Goal: Transaction & Acquisition: Purchase product/service

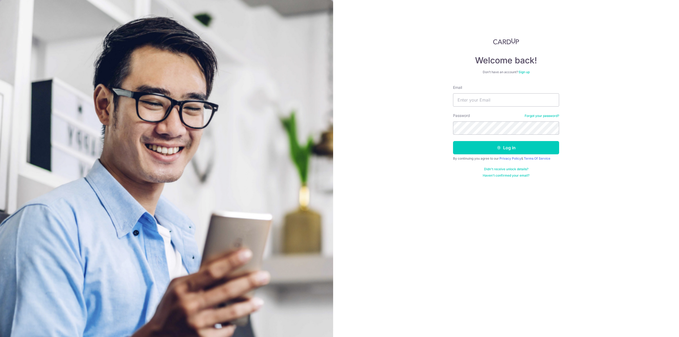
click at [607, 106] on div "Welcome back! Don’t have an account? Sign up Email Password Forgot your passwor…" at bounding box center [506, 168] width 346 height 337
click at [516, 99] on input "Email" at bounding box center [506, 99] width 106 height 13
type input "lily.chan.guiqing@gmail.com"
click at [459, 99] on input "lily.chan.guiqing@gmail.com" at bounding box center [506, 99] width 106 height 13
click at [505, 153] on button "Log in" at bounding box center [506, 147] width 106 height 13
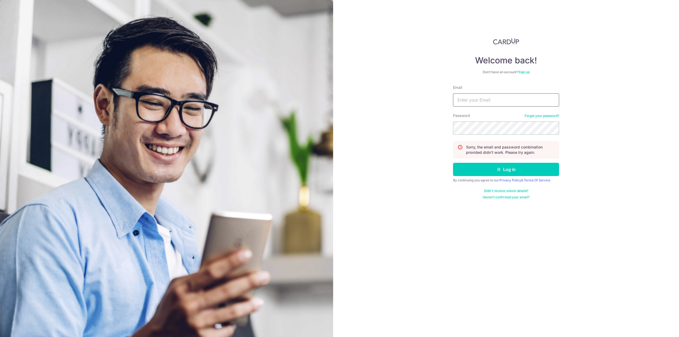
click at [487, 104] on input "Email" at bounding box center [506, 99] width 106 height 13
type input "lily.chan.guiqing@gmail.com"
click at [500, 171] on icon "submit" at bounding box center [499, 169] width 4 height 4
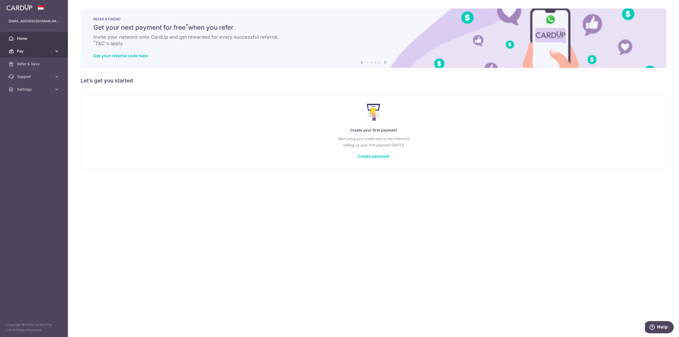
click at [53, 51] on link "Pay" at bounding box center [34, 51] width 68 height 13
click at [25, 67] on link "Payments" at bounding box center [34, 64] width 68 height 13
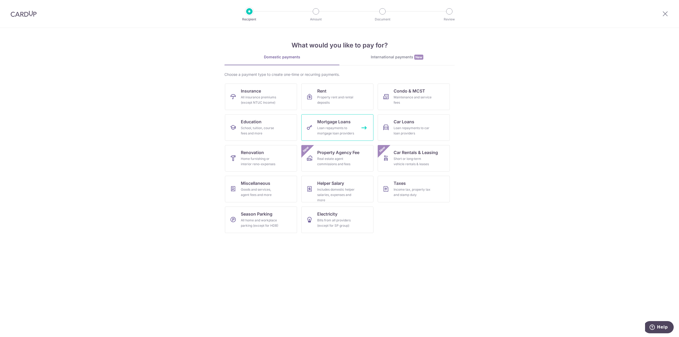
click at [348, 126] on div "Loan repayments to mortgage loan providers" at bounding box center [336, 130] width 38 height 11
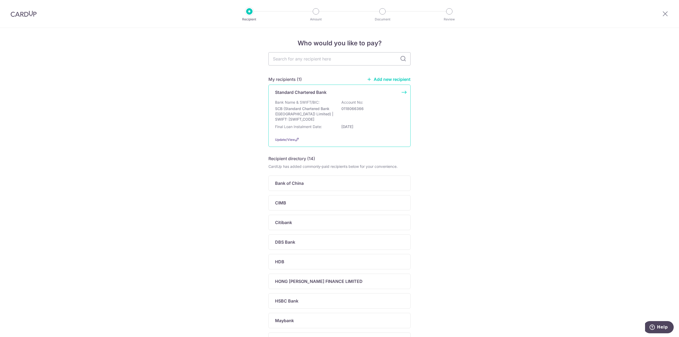
click at [299, 112] on p "SCB (Standard Chartered Bank (Singapore) Limited) | SWIFT: SCBLSG22XXX" at bounding box center [304, 114] width 59 height 16
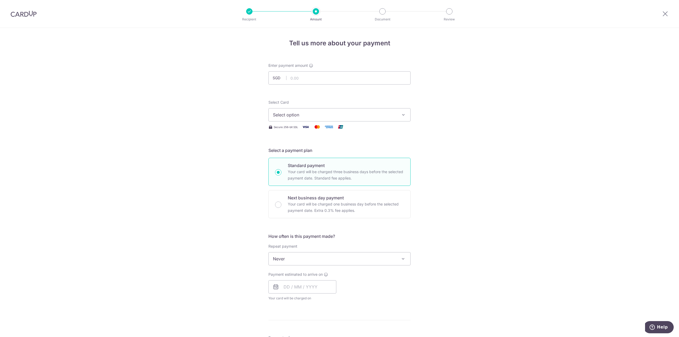
click at [331, 115] on span "Select option" at bounding box center [335, 115] width 124 height 6
click at [304, 131] on span "Add credit card" at bounding box center [344, 129] width 124 height 5
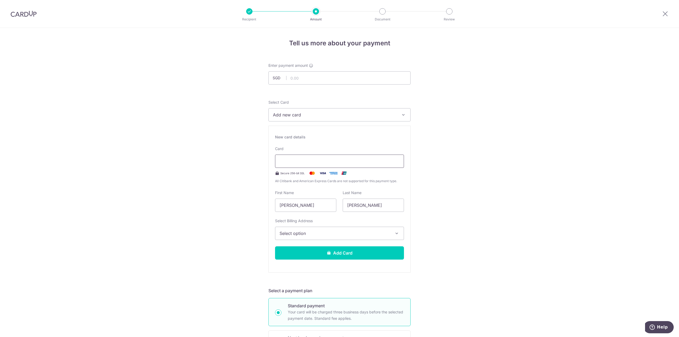
click at [301, 157] on div at bounding box center [339, 161] width 129 height 13
type input "07 / 2030"
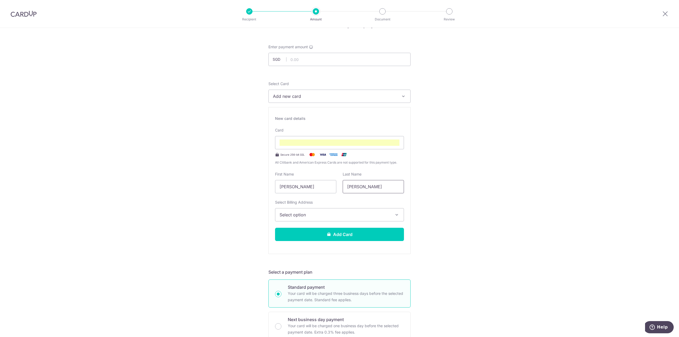
scroll to position [27, 0]
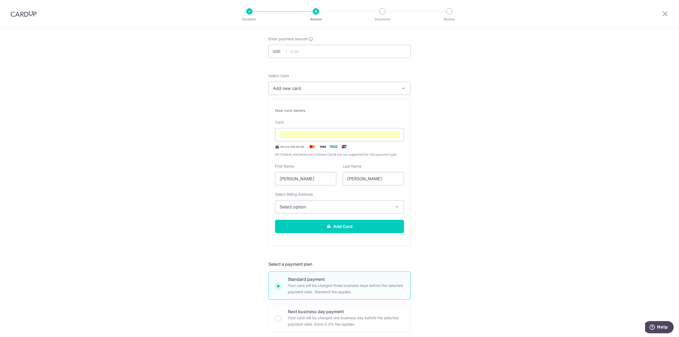
click at [374, 203] on button "Select option" at bounding box center [339, 206] width 129 height 13
click at [373, 217] on link "Add Billing Address" at bounding box center [339, 222] width 128 height 10
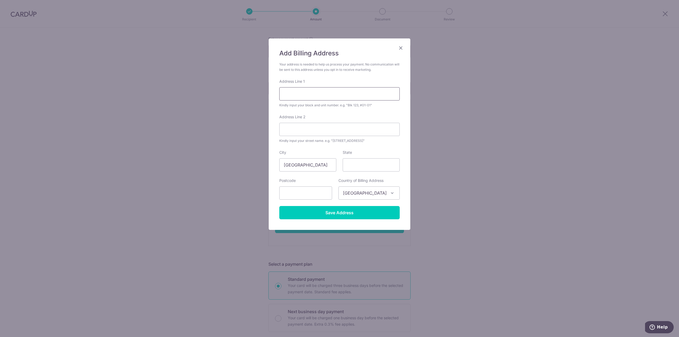
click at [302, 100] on input "Address Line 1" at bounding box center [339, 93] width 120 height 13
type input "19, ISLAND GARDENS, ISLAND GARDENS WALK"
type input "19"
type input "[GEOGRAPHIC_DATA]"
type input "578742"
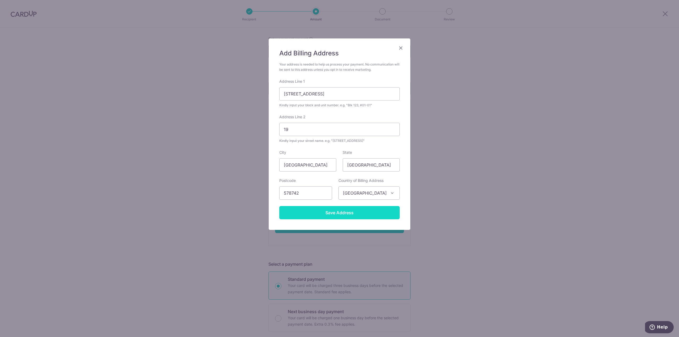
click at [335, 211] on input "Save Address" at bounding box center [339, 212] width 120 height 13
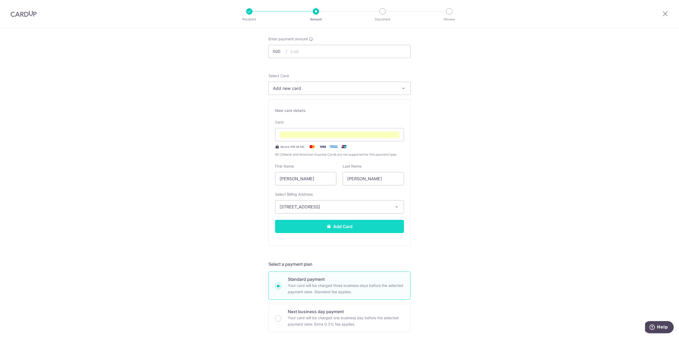
click at [335, 225] on button "Add Card" at bounding box center [339, 226] width 129 height 13
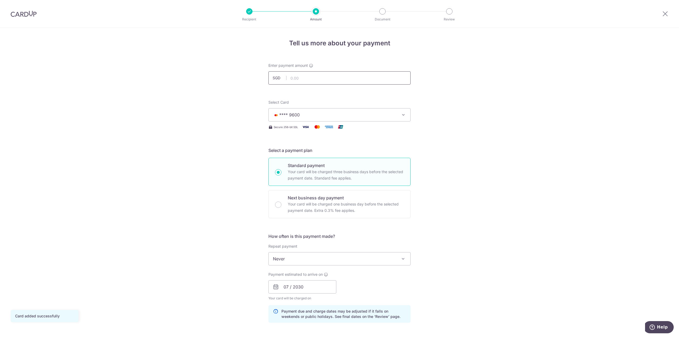
click at [312, 76] on input "text" at bounding box center [339, 77] width 142 height 13
click at [386, 261] on span "Never" at bounding box center [340, 258] width 142 height 13
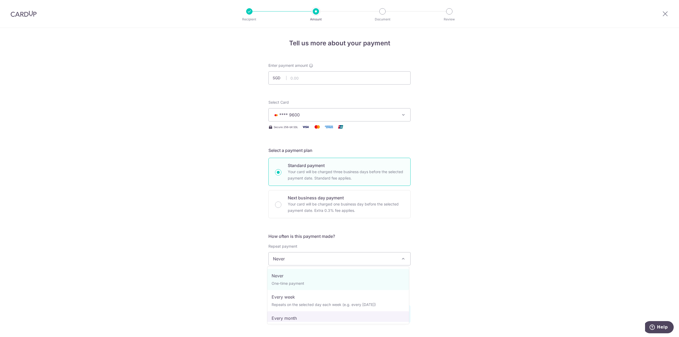
select select "3"
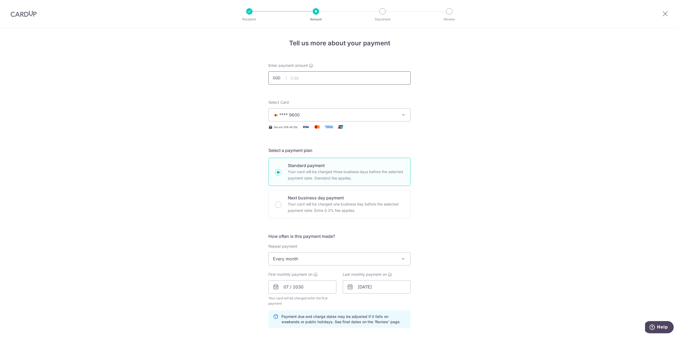
click at [313, 77] on input "text" at bounding box center [339, 77] width 142 height 13
drag, startPoint x: 289, startPoint y: 78, endPoint x: 311, endPoint y: 78, distance: 22.3
click at [311, 78] on input "25578.23" at bounding box center [339, 77] width 142 height 13
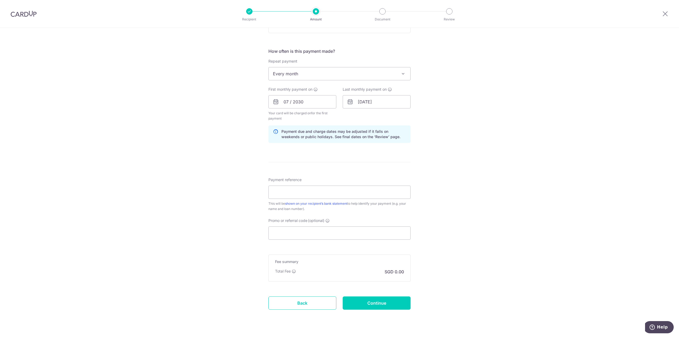
scroll to position [186, 0]
click at [342, 192] on input "Payment reference" at bounding box center [339, 191] width 142 height 13
type input "25,578.23"
type input "Cardup Mortgage"
paste input "OFF225"
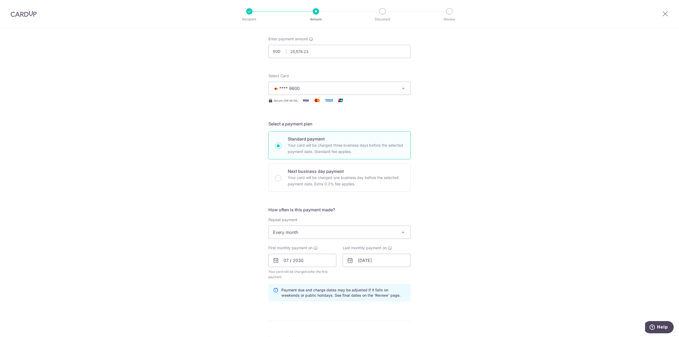
scroll to position [0, 0]
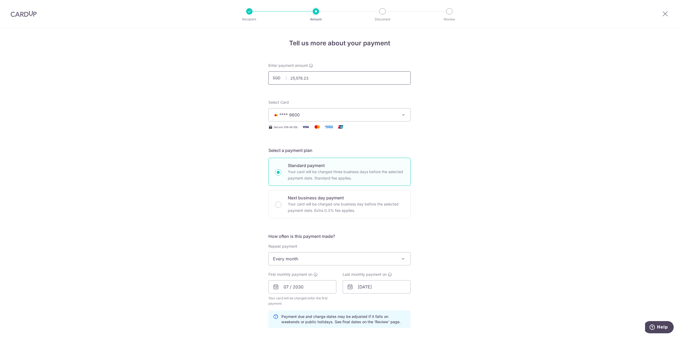
type input "OFF225"
click at [293, 80] on input "25,578.23" at bounding box center [339, 77] width 142 height 13
click at [296, 78] on input "27578.23" at bounding box center [339, 77] width 142 height 13
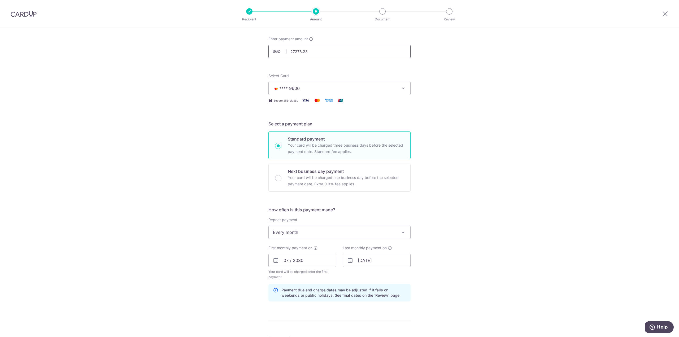
scroll to position [53, 0]
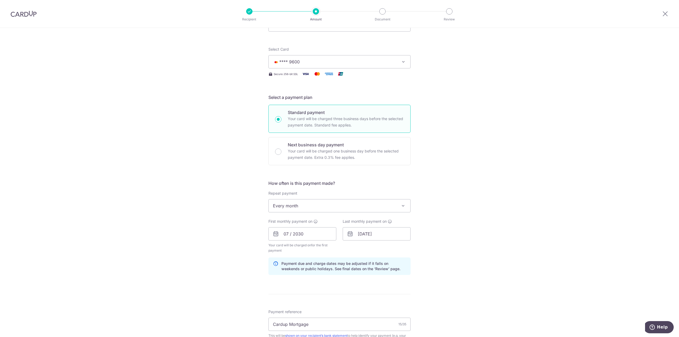
click at [275, 234] on icon at bounding box center [276, 234] width 6 height 6
type input "27,278.23"
click at [286, 234] on input "07 / 2030" at bounding box center [302, 233] width 68 height 13
click at [321, 314] on link "28" at bounding box center [321, 314] width 8 height 8
type input "28/08/2025"
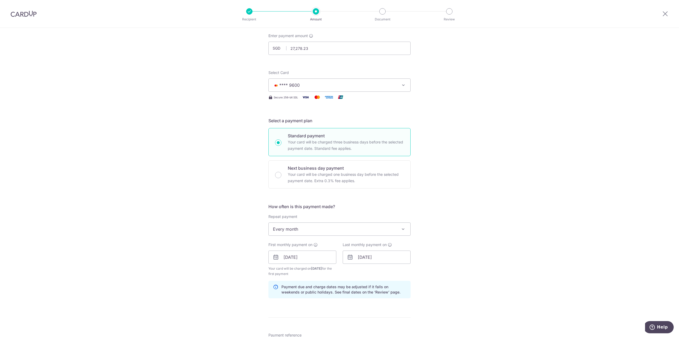
scroll to position [0, 0]
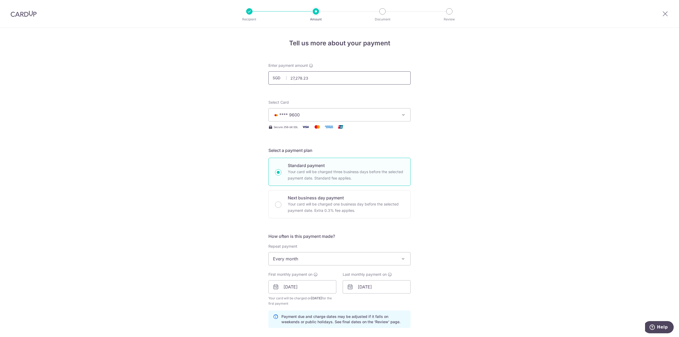
click at [293, 76] on input "27,278.23" at bounding box center [339, 77] width 142 height 13
click at [465, 204] on div "Tell us more about your payment Enter payment amount SGD 27,278.23 27278.23 Car…" at bounding box center [339, 293] width 679 height 531
type input "27,278.23"
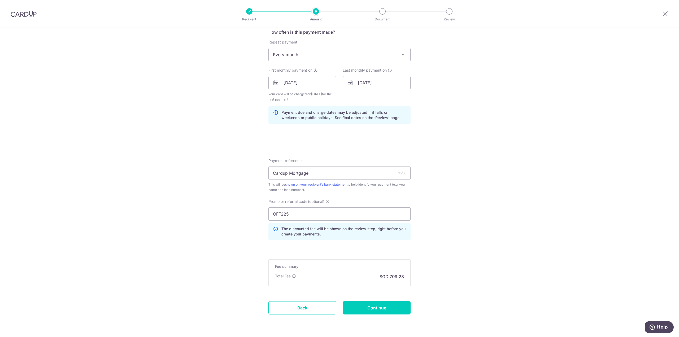
scroll to position [221, 0]
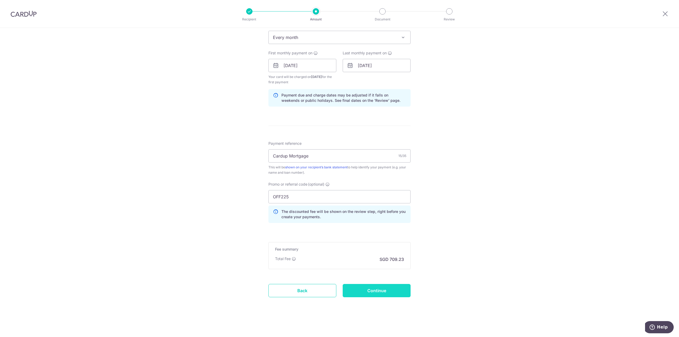
click at [385, 293] on input "Continue" at bounding box center [377, 290] width 68 height 13
type input "Create Schedule"
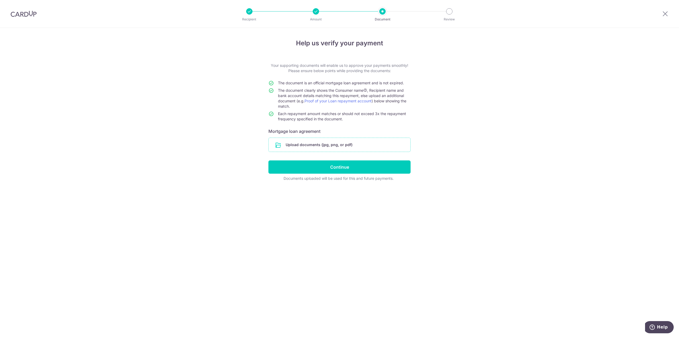
click at [317, 141] on input "file" at bounding box center [340, 145] width 142 height 14
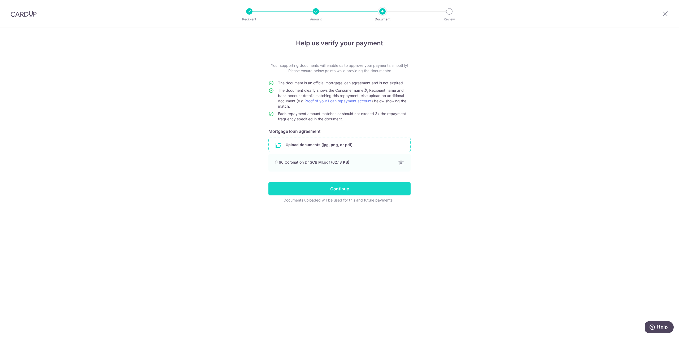
click at [343, 188] on input "Continue" at bounding box center [339, 188] width 142 height 13
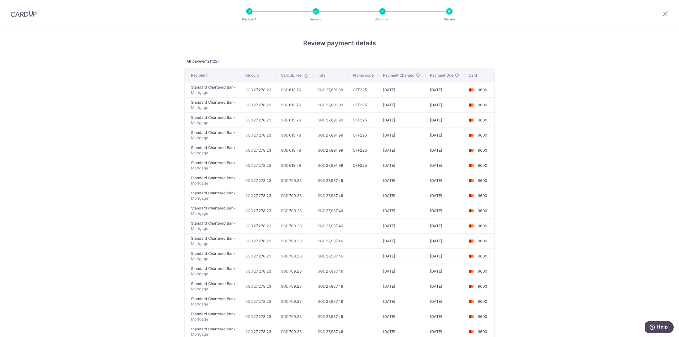
click at [382, 12] on div at bounding box center [382, 11] width 6 height 6
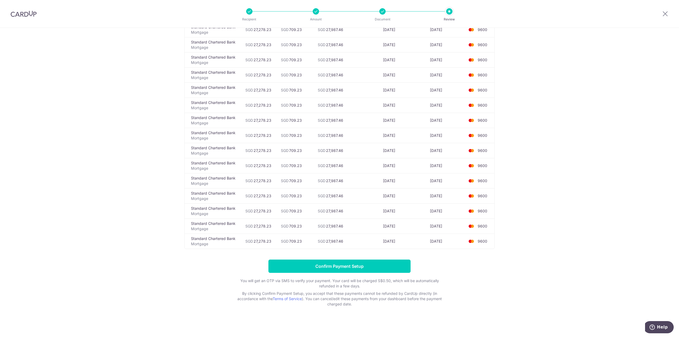
scroll to position [1679, 0]
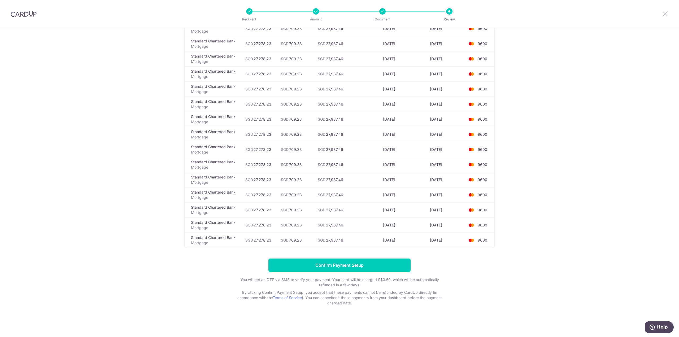
click at [664, 12] on icon at bounding box center [665, 13] width 6 height 7
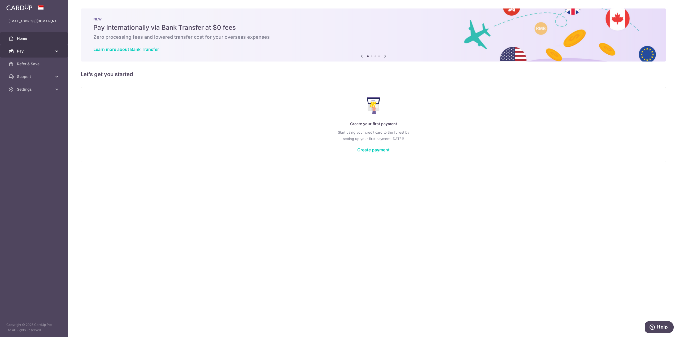
click at [49, 53] on span "Pay" at bounding box center [34, 51] width 35 height 5
click at [33, 65] on span "Payments" at bounding box center [34, 63] width 35 height 5
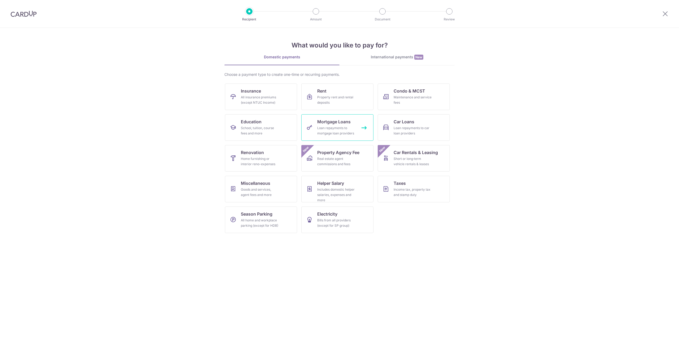
click at [334, 130] on div "Loan repayments to mortgage loan providers" at bounding box center [336, 130] width 38 height 11
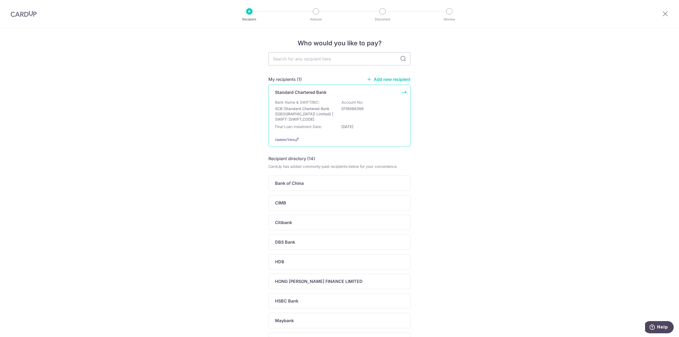
click at [327, 113] on p "SCB (Standard Chartered Bank ([GEOGRAPHIC_DATA]) Limited) | SWIFT: [SWIFT_CODE]" at bounding box center [304, 114] width 59 height 16
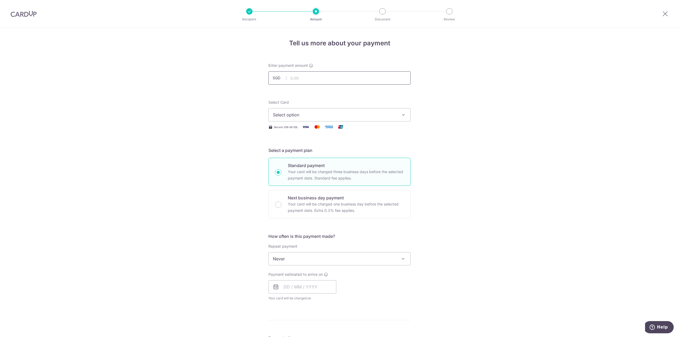
click at [295, 79] on input "text" at bounding box center [339, 77] width 142 height 13
type input "27,278.23"
click at [346, 113] on span "Select option" at bounding box center [335, 115] width 124 height 6
click at [298, 153] on span "**** 9600" at bounding box center [296, 153] width 20 height 6
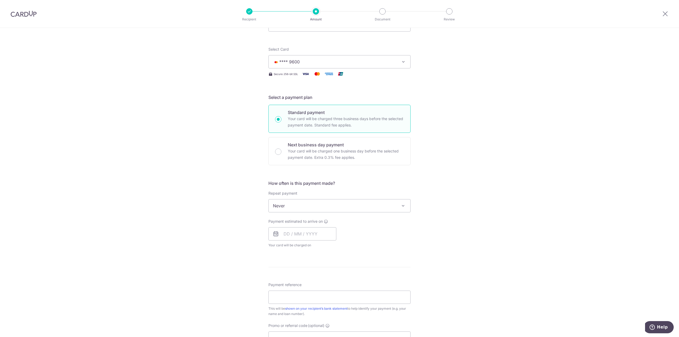
scroll to position [80, 0]
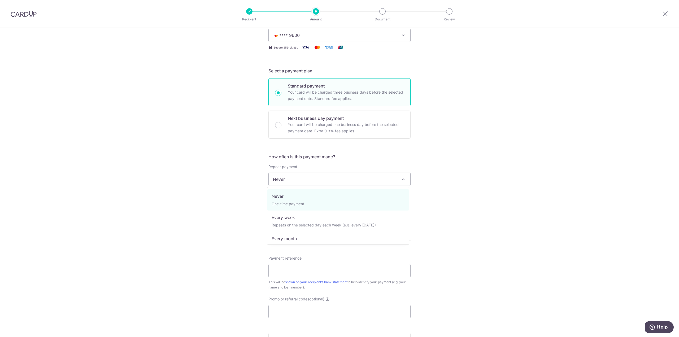
click at [314, 175] on span "Never" at bounding box center [340, 179] width 142 height 13
select select "3"
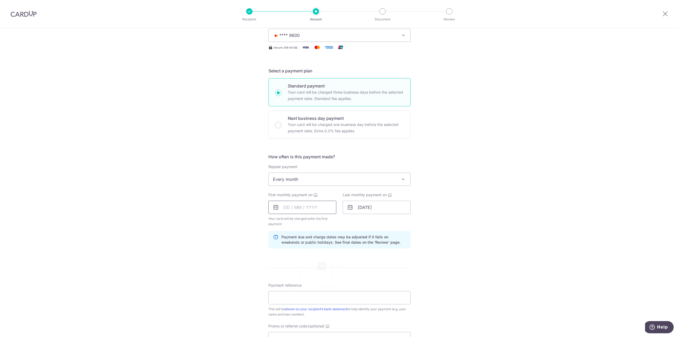
click at [286, 206] on input "text" at bounding box center [302, 207] width 68 height 13
click at [321, 287] on link "28" at bounding box center [321, 287] width 8 height 8
type input "28/08/2025"
click at [358, 209] on input "01/10/2035" at bounding box center [377, 207] width 68 height 13
click at [396, 220] on select "2024 2025 2026 2027 2028 2029 2030 2031 2032 2033 2034 2035" at bounding box center [397, 222] width 14 height 4
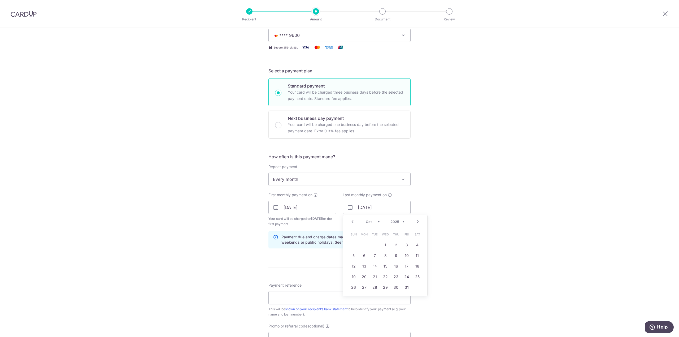
click at [396, 221] on select "2024 2025 2026 2027 2028 2029 2030 2031 2032 2033 2034 2035" at bounding box center [397, 222] width 14 height 4
click at [390, 220] on select "2024 2025 2026 2027 2028 2029 2030 2031 2032 2033 2034 2035" at bounding box center [397, 222] width 14 height 4
click at [394, 225] on div "Prev Next Jan Feb Mar Apr May Jun Jul Aug Sep Oct Nov Dec 2024 2025 2026 2027 2…" at bounding box center [385, 221] width 84 height 13
click at [396, 223] on select "2024 2025 2026 2027 2028 2029 2030 2031 2032 2033 2034 2035" at bounding box center [397, 222] width 14 height 4
click at [374, 219] on div "Prev Next Jan Feb Mar Apr May Jun Jul Aug Sep Oct Nov Dec 2024 2025 2026 2027 2…" at bounding box center [385, 221] width 84 height 13
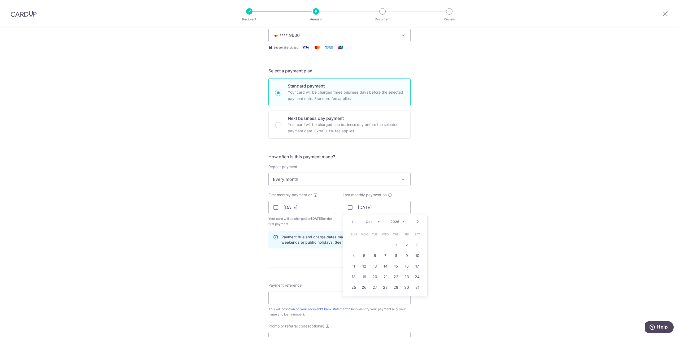
click at [375, 222] on select "Jan Feb Mar Apr May Jun Jul Aug Sep Oct Nov Dec" at bounding box center [373, 222] width 14 height 4
click at [386, 287] on link "28" at bounding box center [385, 287] width 8 height 8
type input "28/01/2026"
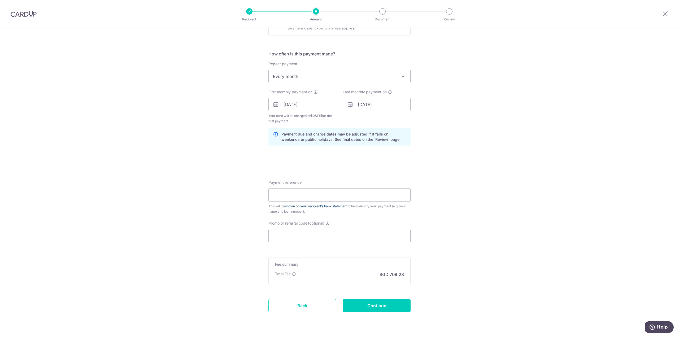
scroll to position [198, 0]
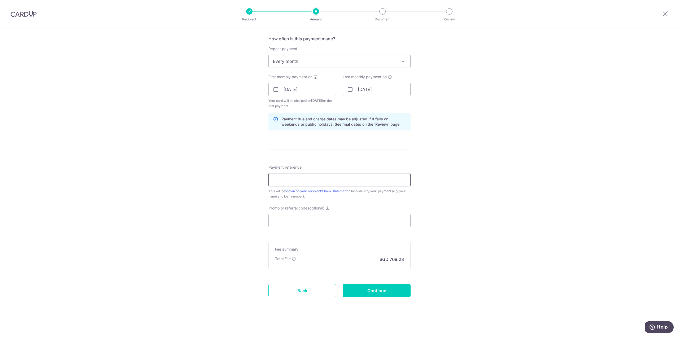
click at [304, 181] on input "Payment reference" at bounding box center [339, 179] width 142 height 13
type input "Cardup Mortgage"
click at [300, 218] on input "Promo or referral code (optional)" at bounding box center [339, 220] width 142 height 13
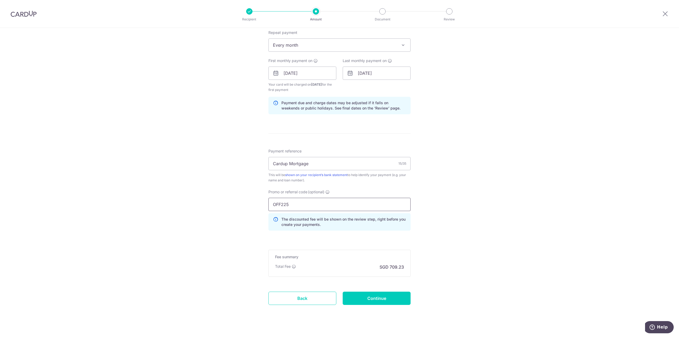
scroll to position [221, 0]
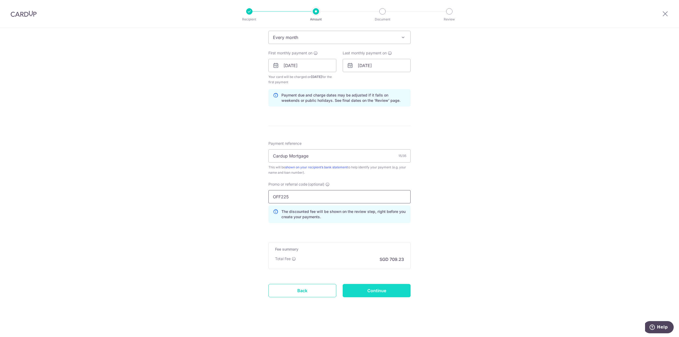
type input "OFF225"
click at [380, 288] on input "Continue" at bounding box center [377, 290] width 68 height 13
type input "Create Schedule"
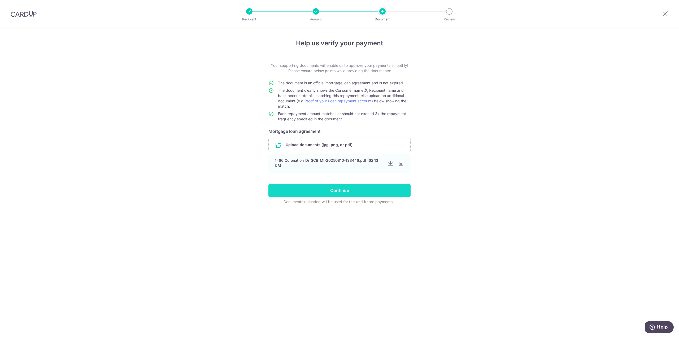
click at [329, 191] on input "Continue" at bounding box center [339, 190] width 142 height 13
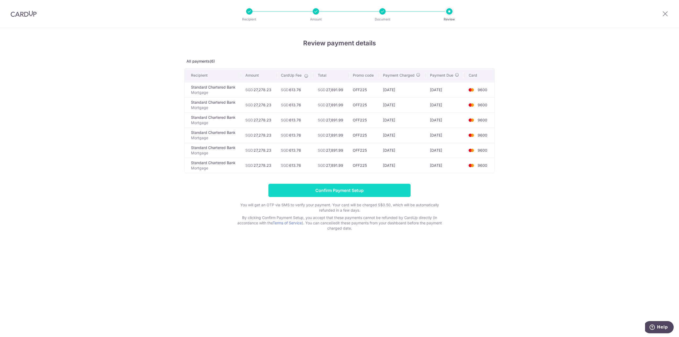
click at [351, 190] on input "Confirm Payment Setup" at bounding box center [339, 190] width 142 height 13
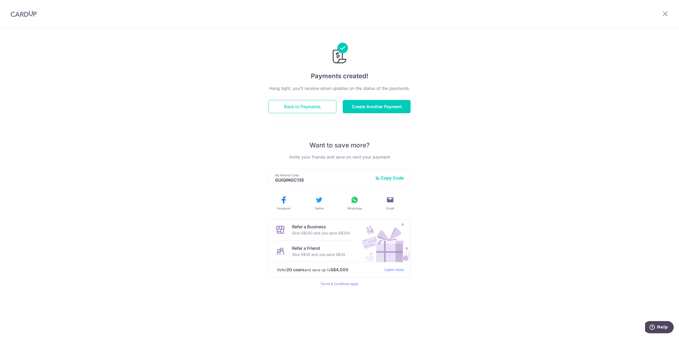
click at [302, 108] on button "Back to Payments" at bounding box center [302, 106] width 68 height 13
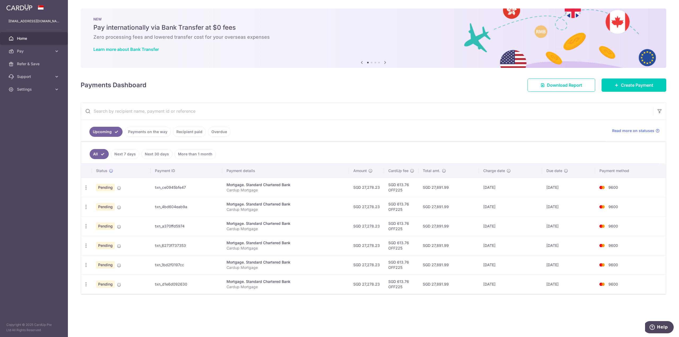
click at [246, 186] on div "Mortgage. Standard Chartered Bank" at bounding box center [285, 184] width 118 height 5
click at [164, 186] on td "txn_ce0945bfe47" at bounding box center [187, 187] width 72 height 19
click at [111, 189] on span "Pending" at bounding box center [105, 187] width 19 height 7
click at [118, 189] on icon at bounding box center [119, 188] width 4 height 4
click at [250, 191] on p "Cardup Mortgage" at bounding box center [285, 189] width 118 height 5
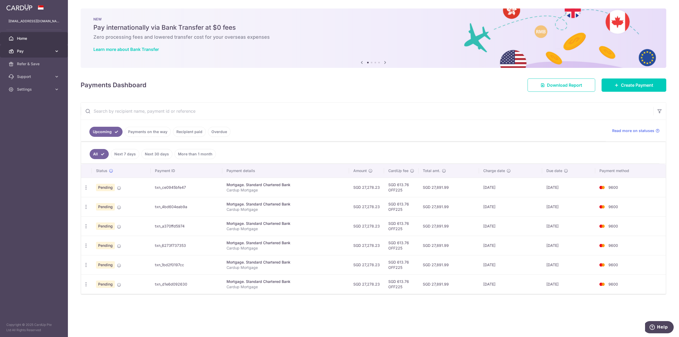
click at [50, 47] on link "Pay" at bounding box center [34, 51] width 68 height 13
click at [246, 192] on p "Cardup Mortgage" at bounding box center [285, 189] width 118 height 5
click at [116, 187] on td "Pending" at bounding box center [121, 187] width 59 height 19
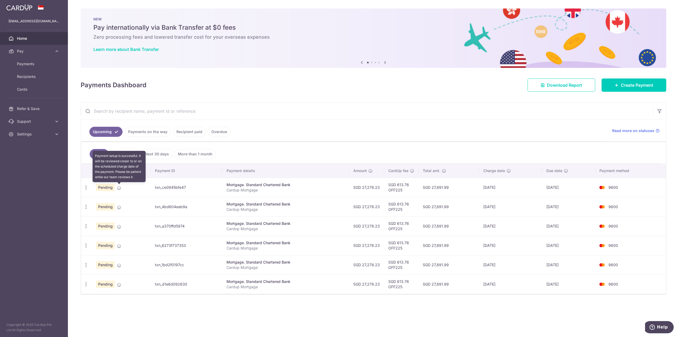
click at [118, 187] on icon at bounding box center [119, 188] width 4 height 4
click at [120, 187] on icon at bounding box center [119, 188] width 4 height 4
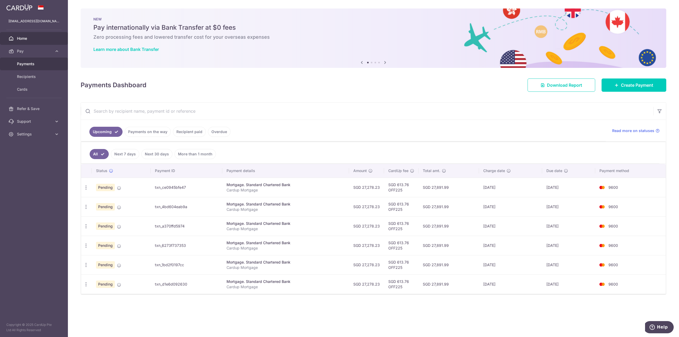
click at [25, 64] on span "Payments" at bounding box center [34, 63] width 35 height 5
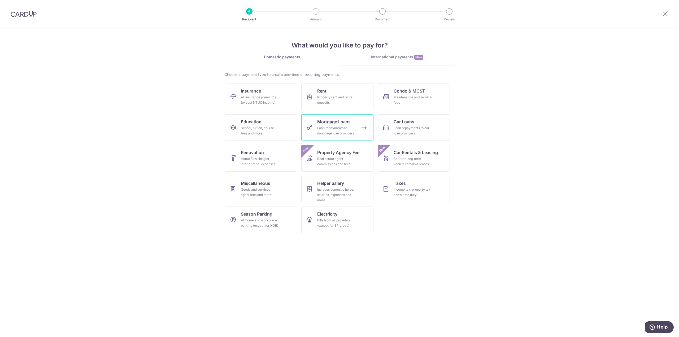
click at [328, 132] on div "Loan repayments to mortgage loan providers" at bounding box center [336, 130] width 38 height 11
